Goal: Entertainment & Leisure: Consume media (video, audio)

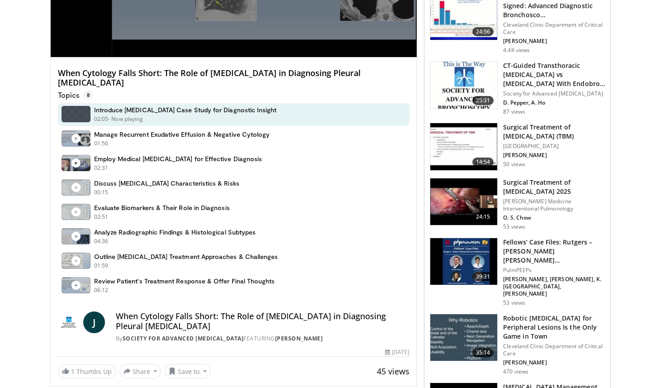
scroll to position [231, 0]
